Goal: Information Seeking & Learning: Understand process/instructions

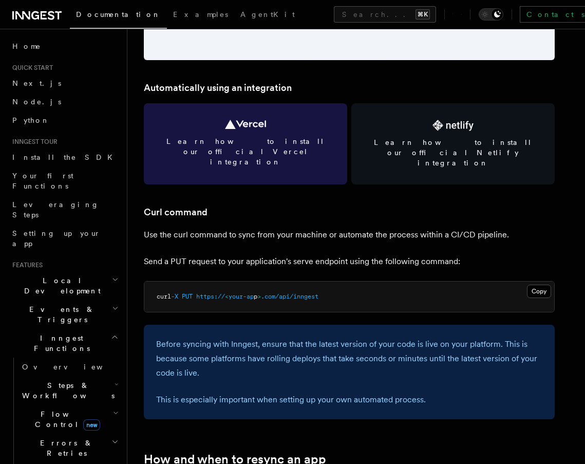
scroll to position [1416, 0]
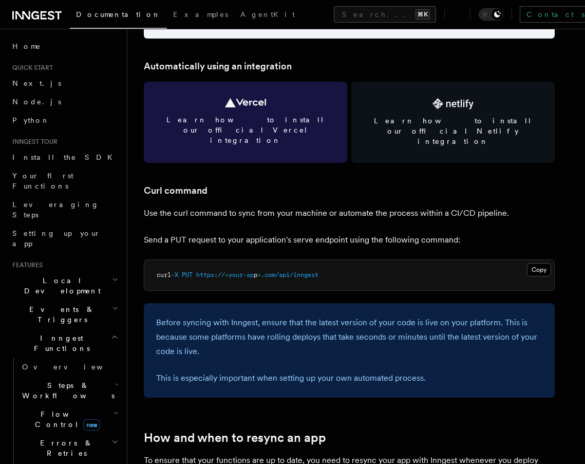
click at [269, 112] on link "Learn how to install our official Vercel integration" at bounding box center [245, 122] width 203 height 81
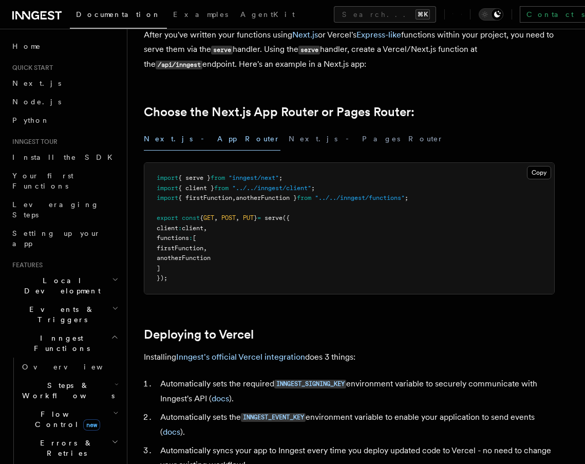
scroll to position [194, 0]
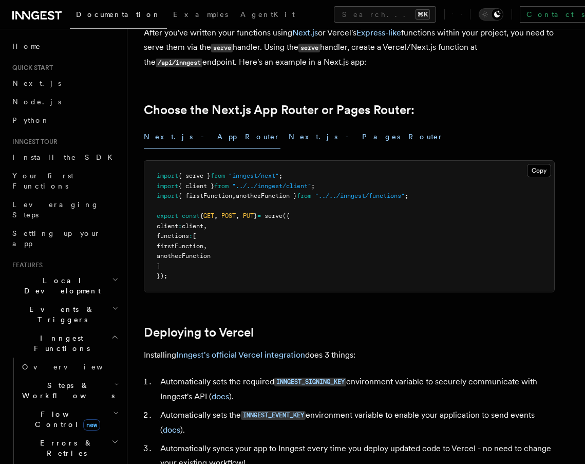
click at [289, 141] on button "Next.js - Pages Router" at bounding box center [366, 136] width 155 height 23
click at [188, 144] on button "Next.js - App Router" at bounding box center [212, 136] width 137 height 23
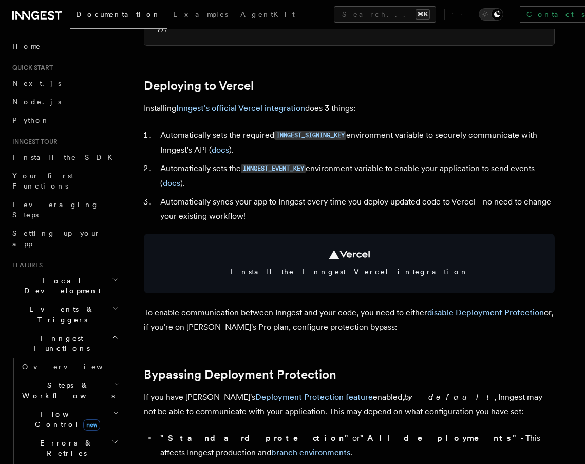
scroll to position [445, 0]
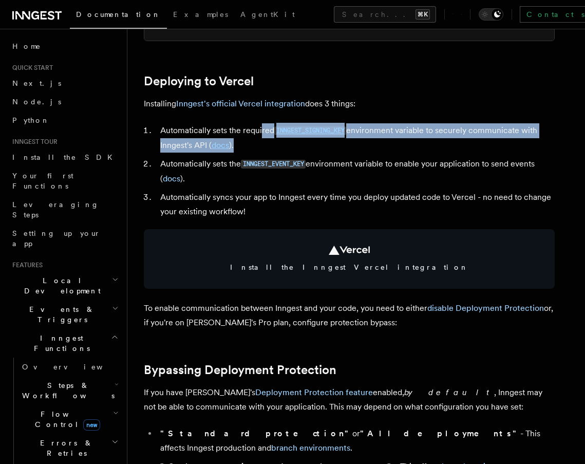
drag, startPoint x: 262, startPoint y: 128, endPoint x: 263, endPoint y: 135, distance: 6.7
click at [264, 135] on li "Automatically sets the required INNGEST_SIGNING_KEY environment variable to sec…" at bounding box center [355, 137] width 397 height 29
click at [263, 138] on li "Automatically sets the required INNGEST_SIGNING_KEY environment variable to sec…" at bounding box center [355, 137] width 397 height 29
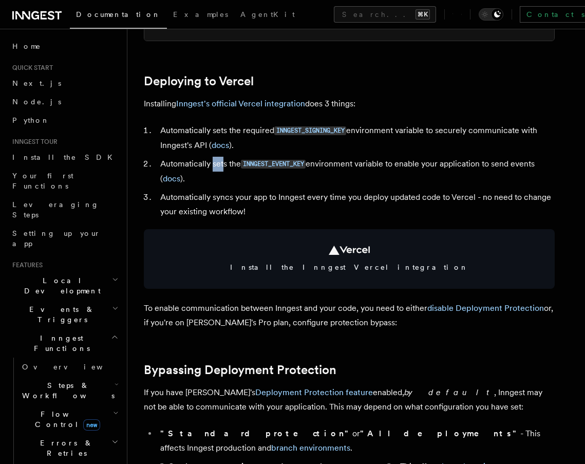
drag, startPoint x: 212, startPoint y: 163, endPoint x: 224, endPoint y: 164, distance: 11.9
click at [224, 164] on li "Automatically sets the INNGEST_EVENT_KEY environment variable to enable your ap…" at bounding box center [355, 171] width 397 height 29
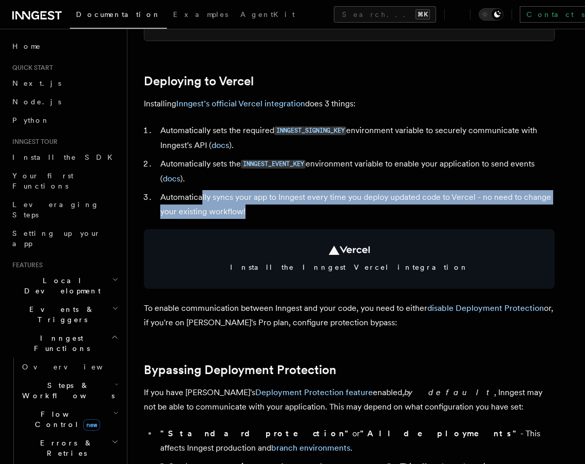
drag, startPoint x: 201, startPoint y: 194, endPoint x: 221, endPoint y: 216, distance: 29.4
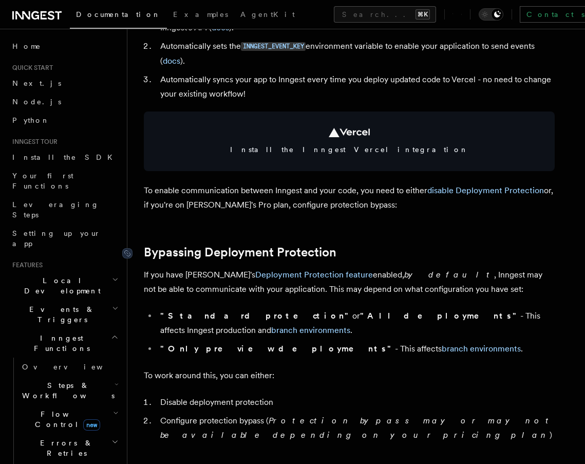
scroll to position [594, 0]
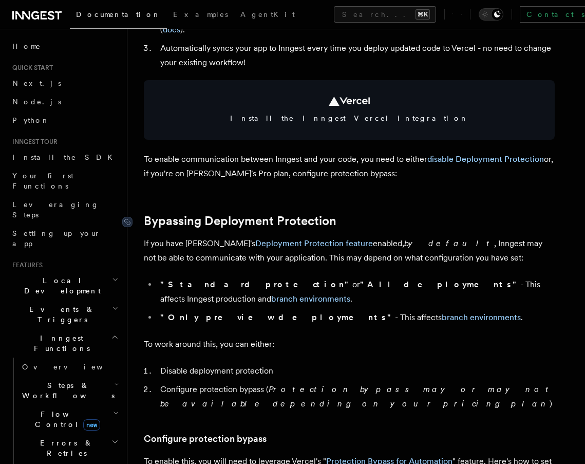
drag, startPoint x: 200, startPoint y: 215, endPoint x: 221, endPoint y: 215, distance: 20.5
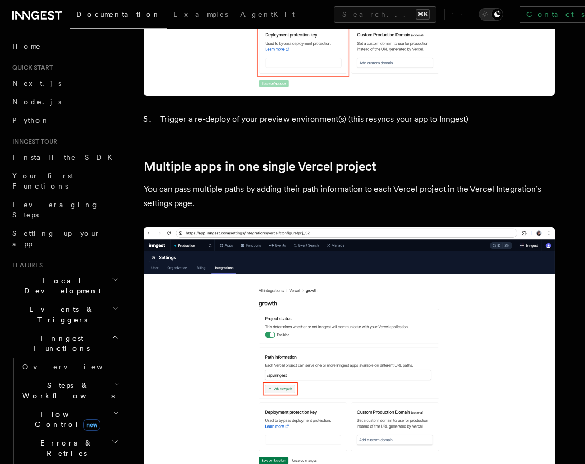
scroll to position [1356, 0]
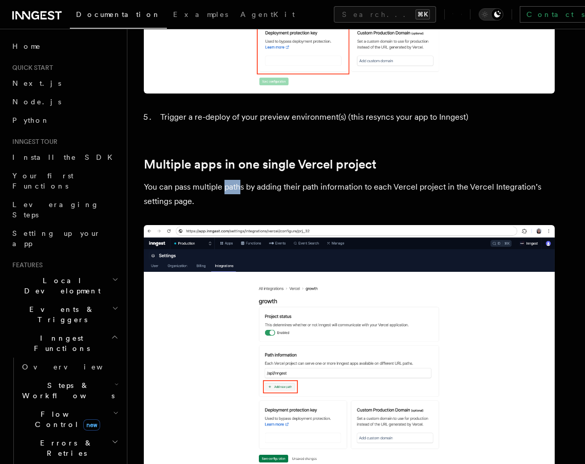
drag, startPoint x: 225, startPoint y: 155, endPoint x: 242, endPoint y: 157, distance: 17.0
click at [242, 180] on p "You can pass multiple paths by adding their path information to each Vercel pro…" at bounding box center [349, 194] width 411 height 29
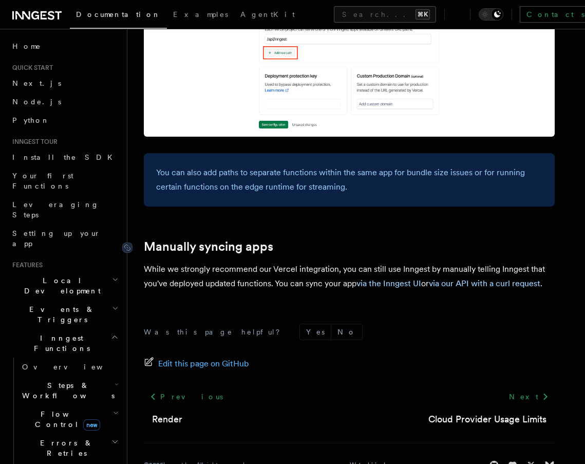
scroll to position [1689, 0]
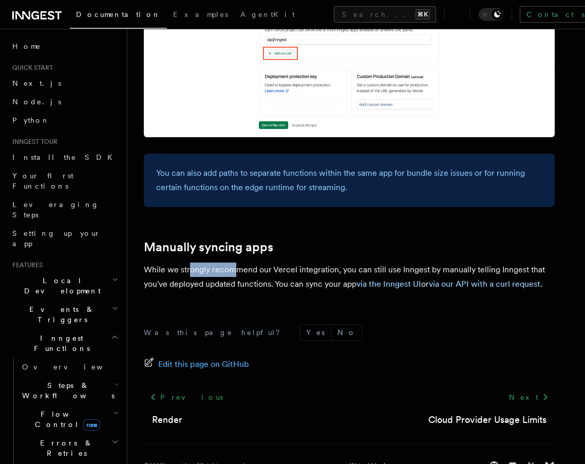
drag, startPoint x: 191, startPoint y: 236, endPoint x: 236, endPoint y: 242, distance: 45.7
click at [236, 262] on p "While we strongly recommend our Vercel integration, you can still use Inngest b…" at bounding box center [349, 276] width 411 height 29
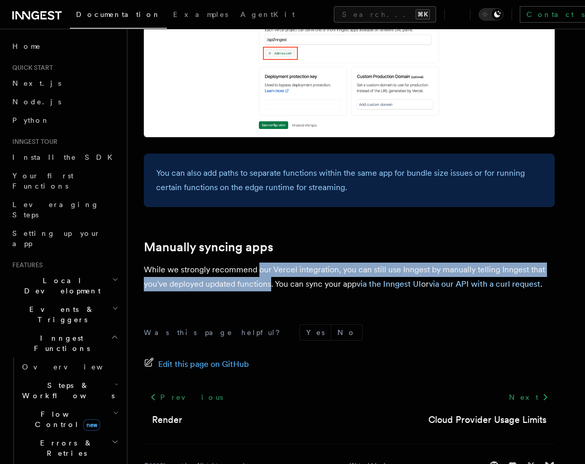
drag, startPoint x: 257, startPoint y: 238, endPoint x: 271, endPoint y: 253, distance: 20.7
click at [271, 262] on p "While we strongly recommend our Vercel integration, you can still use Inngest b…" at bounding box center [349, 276] width 411 height 29
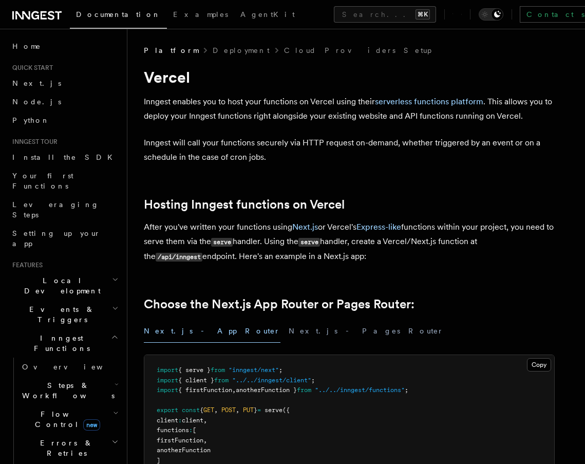
scroll to position [0, 0]
